Goal: Task Accomplishment & Management: Complete application form

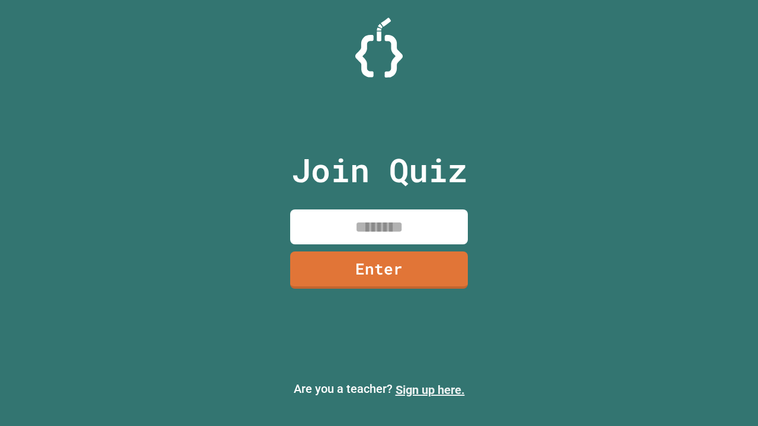
click at [430, 390] on link "Sign up here." at bounding box center [429, 390] width 69 height 14
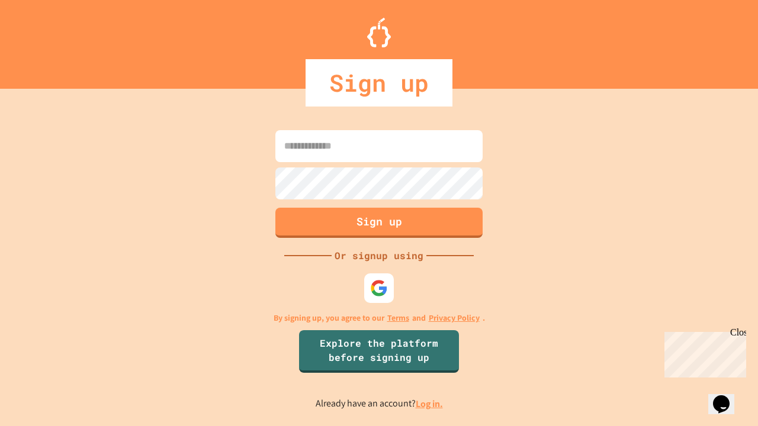
click at [430, 404] on link "Log in." at bounding box center [429, 404] width 27 height 12
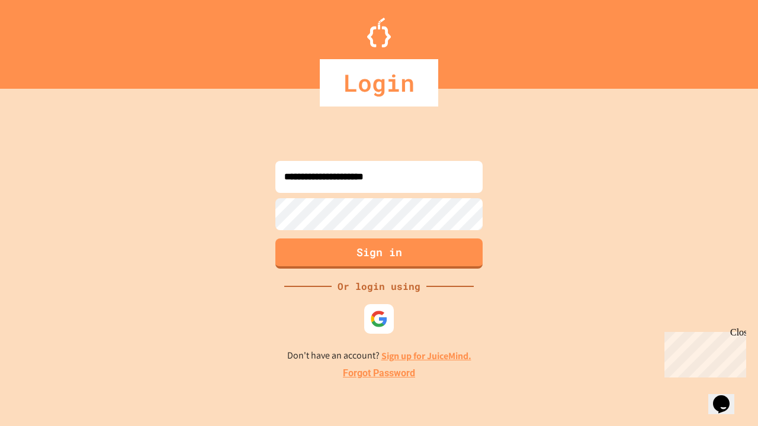
type input "**********"
